Goal: Task Accomplishment & Management: Manage account settings

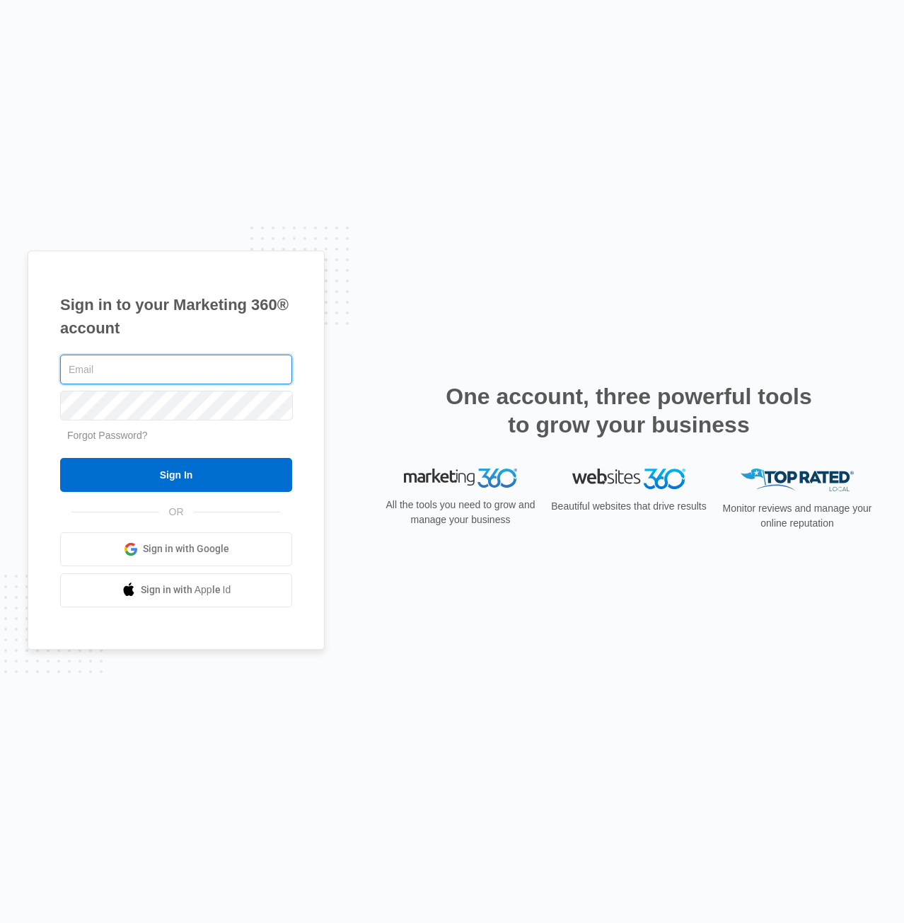
click at [177, 383] on input "text" at bounding box center [176, 370] width 232 height 30
type input "[PERSON_NAME][EMAIL_ADDRESS][PERSON_NAME][DOMAIN_NAME]"
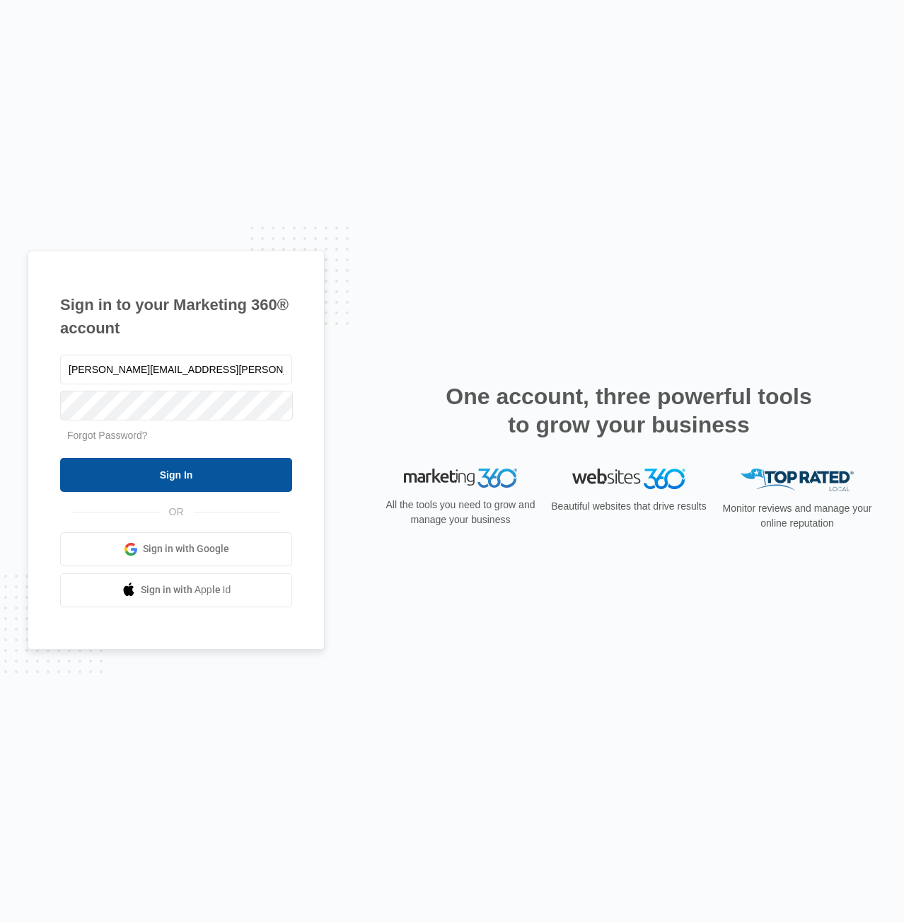
click at [136, 473] on input "Sign In" at bounding box center [176, 475] width 232 height 34
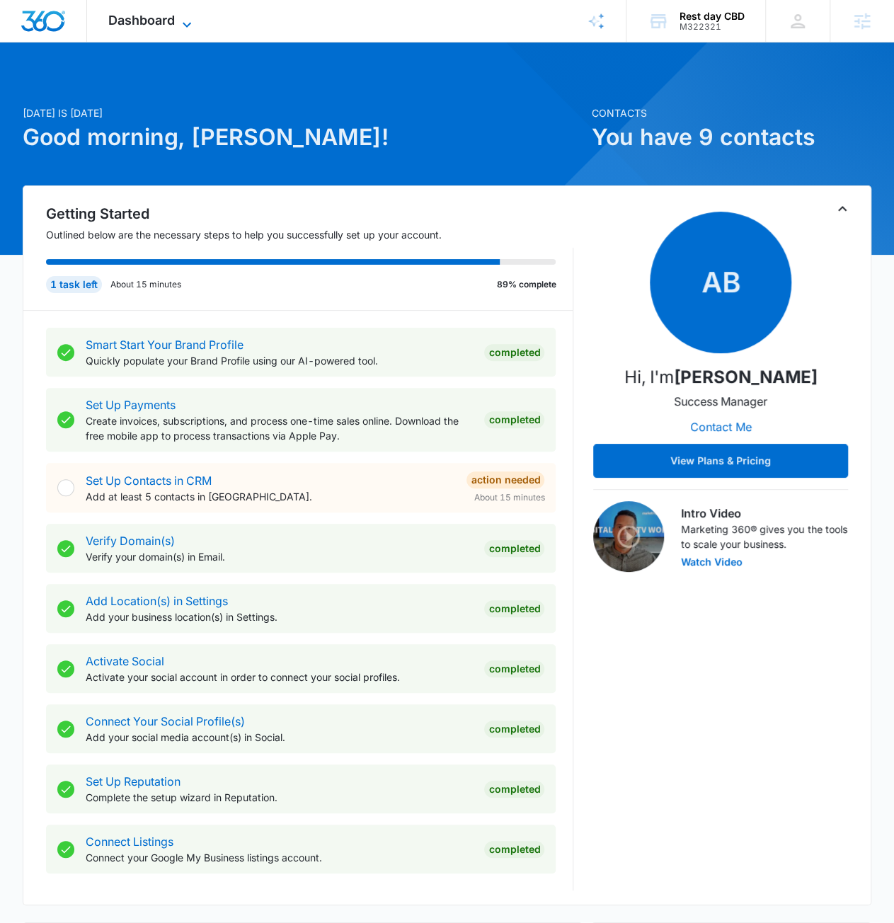
click at [167, 19] on span "Dashboard" at bounding box center [141, 20] width 67 height 15
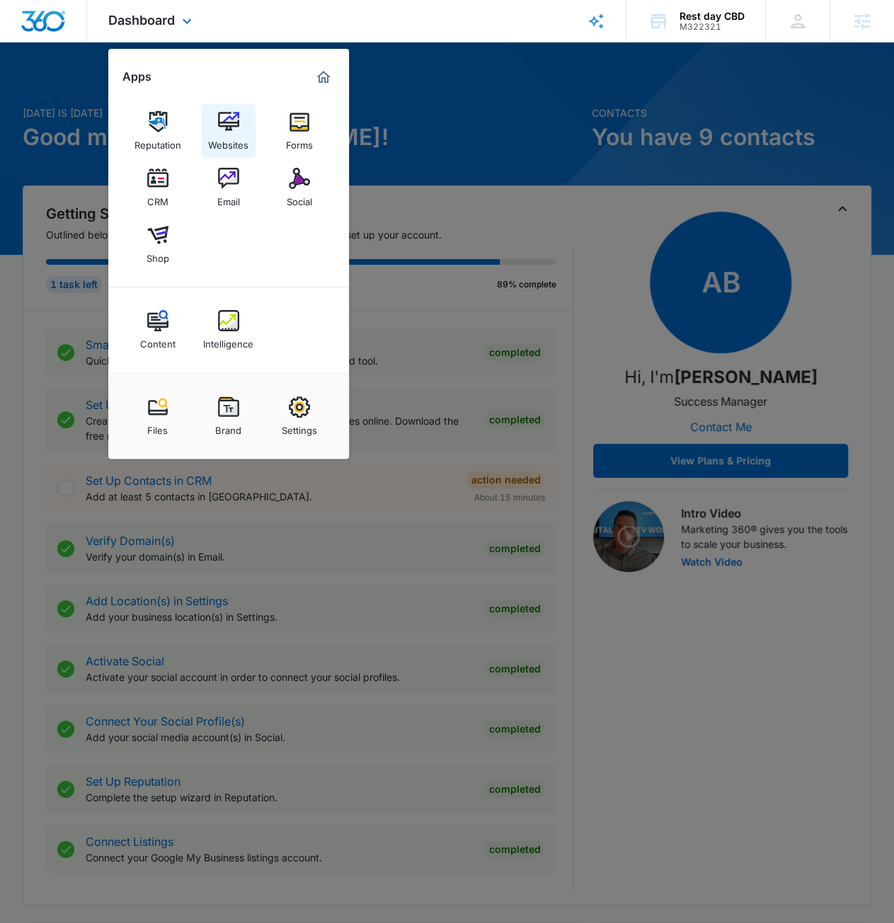
click at [232, 118] on img at bounding box center [228, 121] width 21 height 21
